Goal: Information Seeking & Learning: Learn about a topic

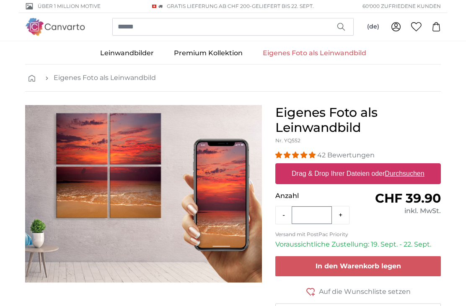
click at [415, 176] on u "Durchsuchen" at bounding box center [404, 173] width 39 height 7
click at [415, 166] on input "Drag & Drop Ihrer Dateien oder Durchsuchen" at bounding box center [357, 164] width 165 height 3
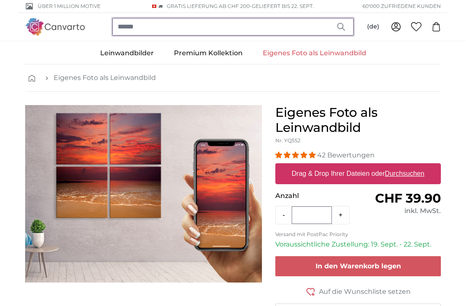
click at [201, 28] on input "search" at bounding box center [232, 27] width 241 height 18
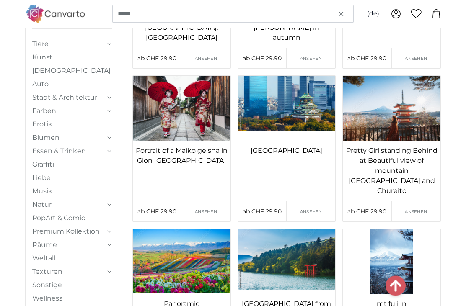
scroll to position [10665, 0]
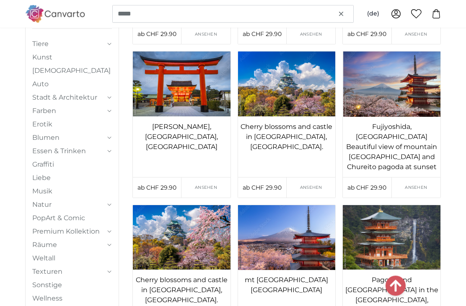
scroll to position [11149, 0]
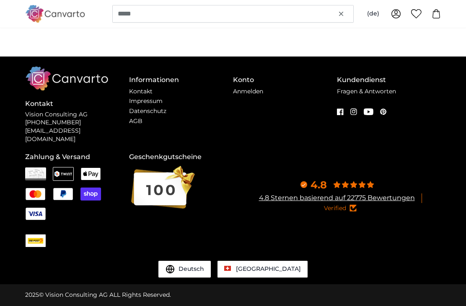
scroll to position [0, 0]
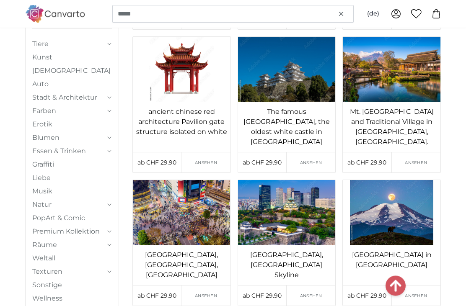
scroll to position [39116, 0]
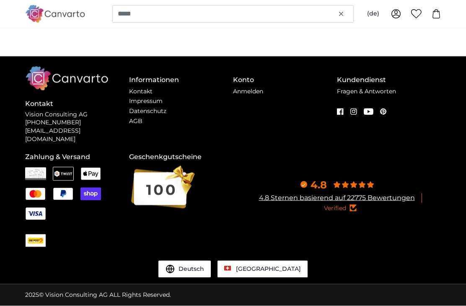
scroll to position [0, 0]
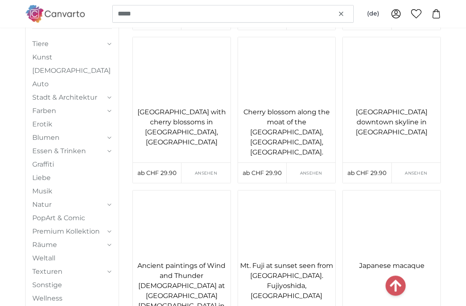
scroll to position [91776, 0]
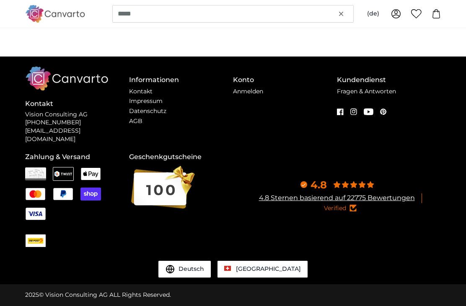
scroll to position [0, 0]
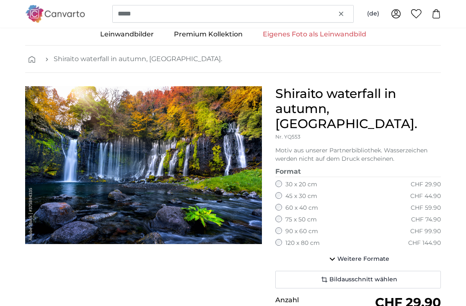
scroll to position [16, 0]
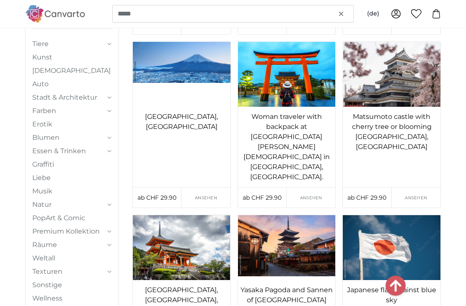
scroll to position [94356, 0]
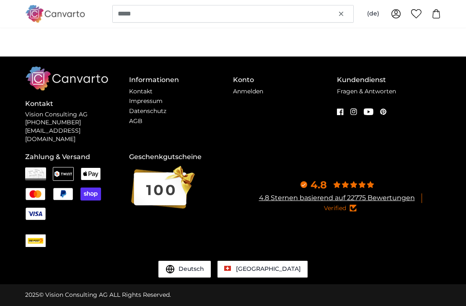
scroll to position [0, 0]
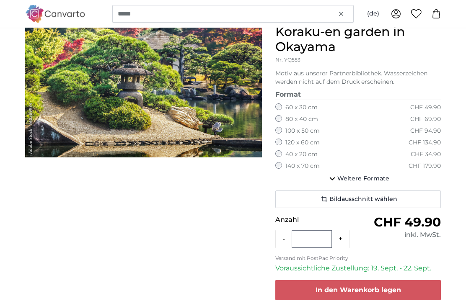
scroll to position [81, 0]
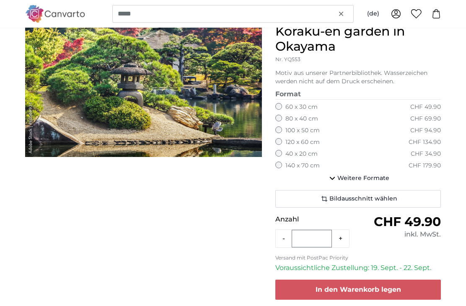
click at [377, 178] on span "Weitere Formate" at bounding box center [363, 179] width 52 height 8
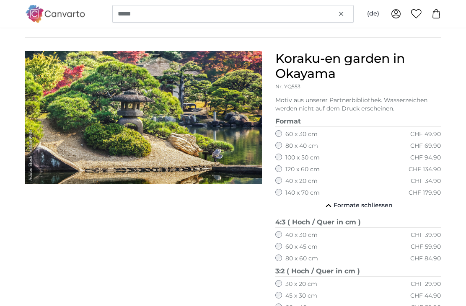
scroll to position [53, 0]
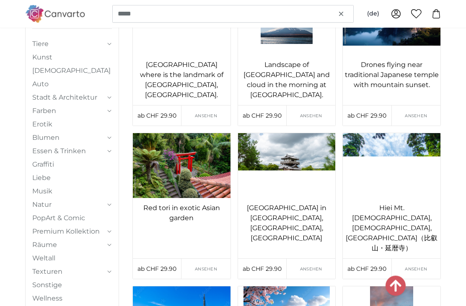
scroll to position [156367, 0]
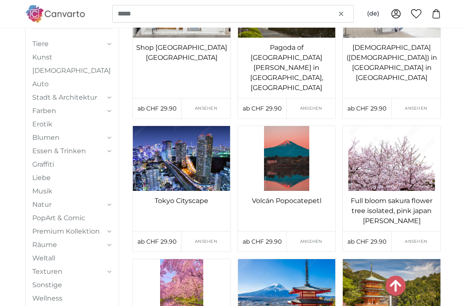
scroll to position [177430, 0]
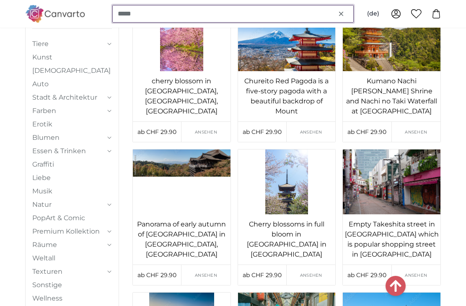
click at [178, 15] on input "*****" at bounding box center [232, 14] width 241 height 18
click at [182, 14] on input "*****" at bounding box center [232, 14] width 241 height 18
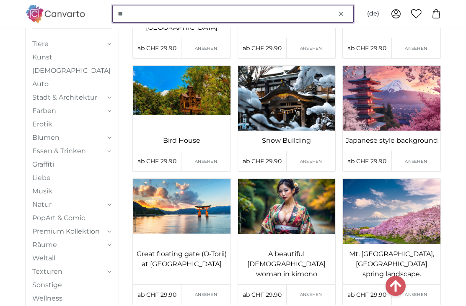
type input "*"
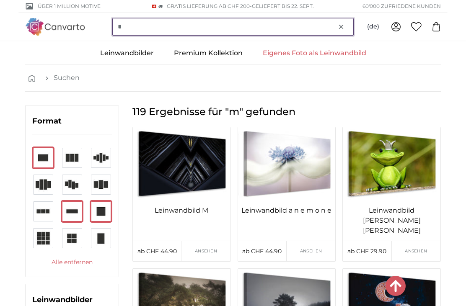
scroll to position [326, 0]
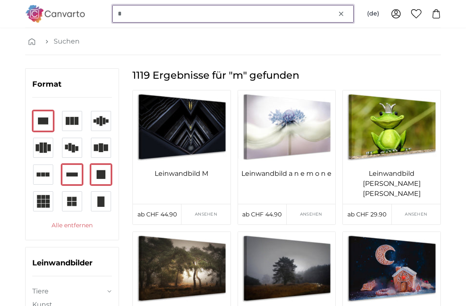
click at [201, 18] on input "*" at bounding box center [232, 14] width 241 height 18
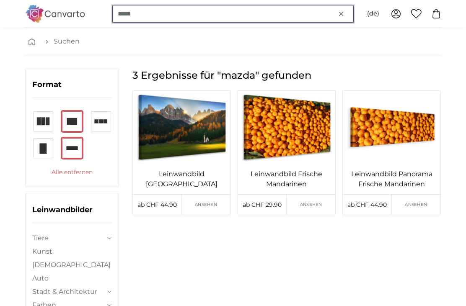
type input "*****"
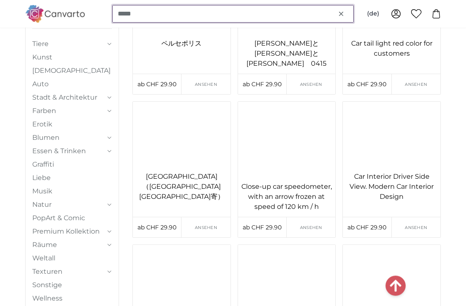
scroll to position [48719, 0]
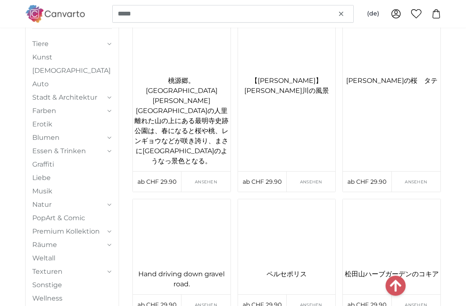
scroll to position [57669, 0]
